Goal: Information Seeking & Learning: Learn about a topic

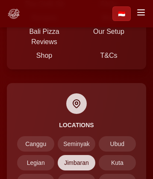
click at [76, 155] on span "Jimbaran" at bounding box center [76, 162] width 37 height 15
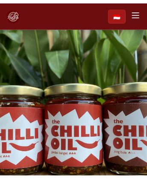
scroll to position [1401, 0]
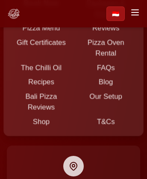
click at [87, 3] on link "Packages & Pricing" at bounding box center [106, 8] width 38 height 18
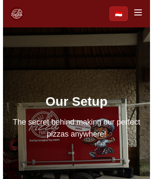
scroll to position [1888, 0]
